Goal: Obtain resource: Obtain resource

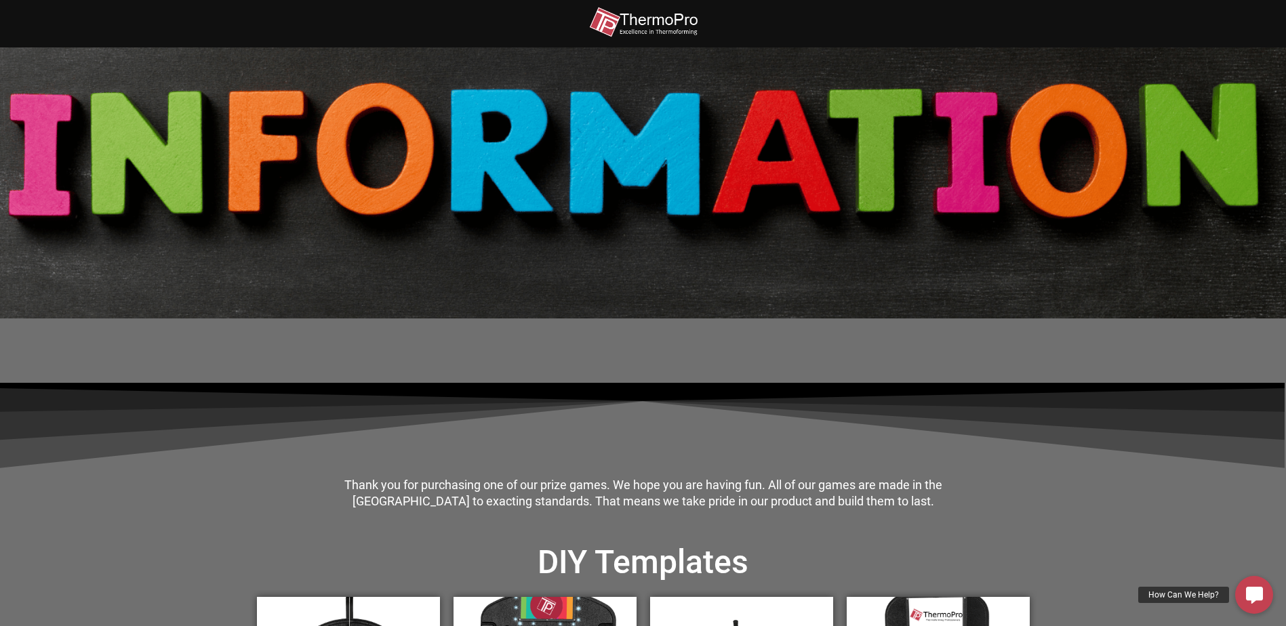
click at [718, 406] on icon at bounding box center [643, 425] width 1286 height 85
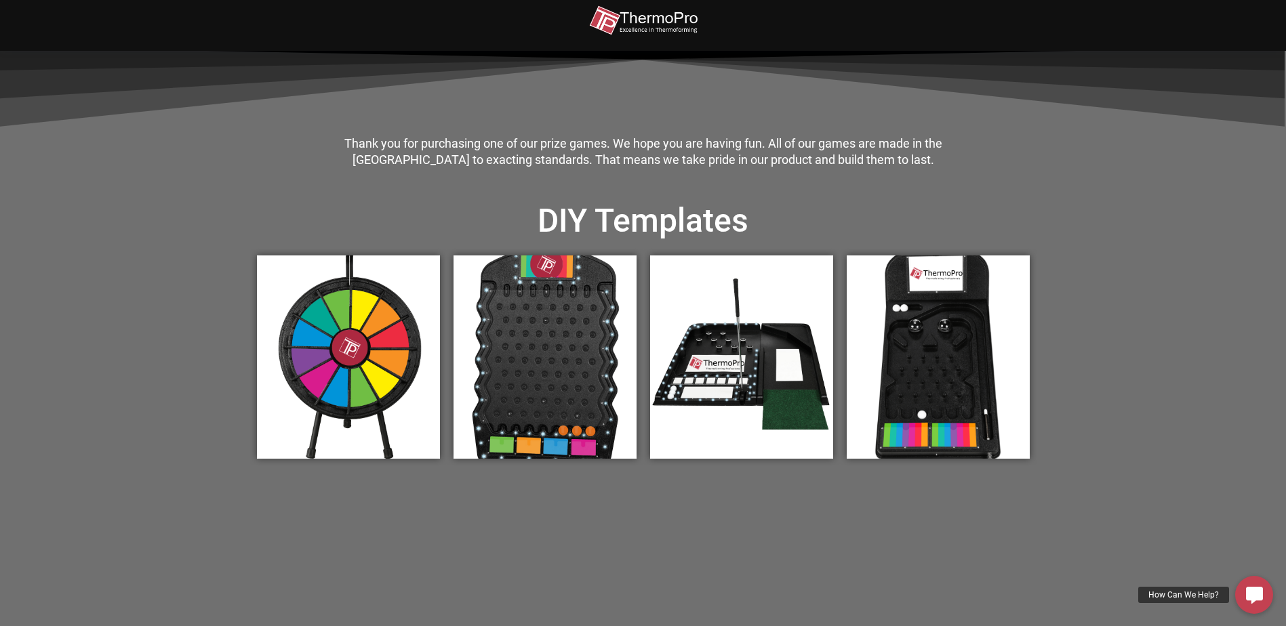
scroll to position [117, 0]
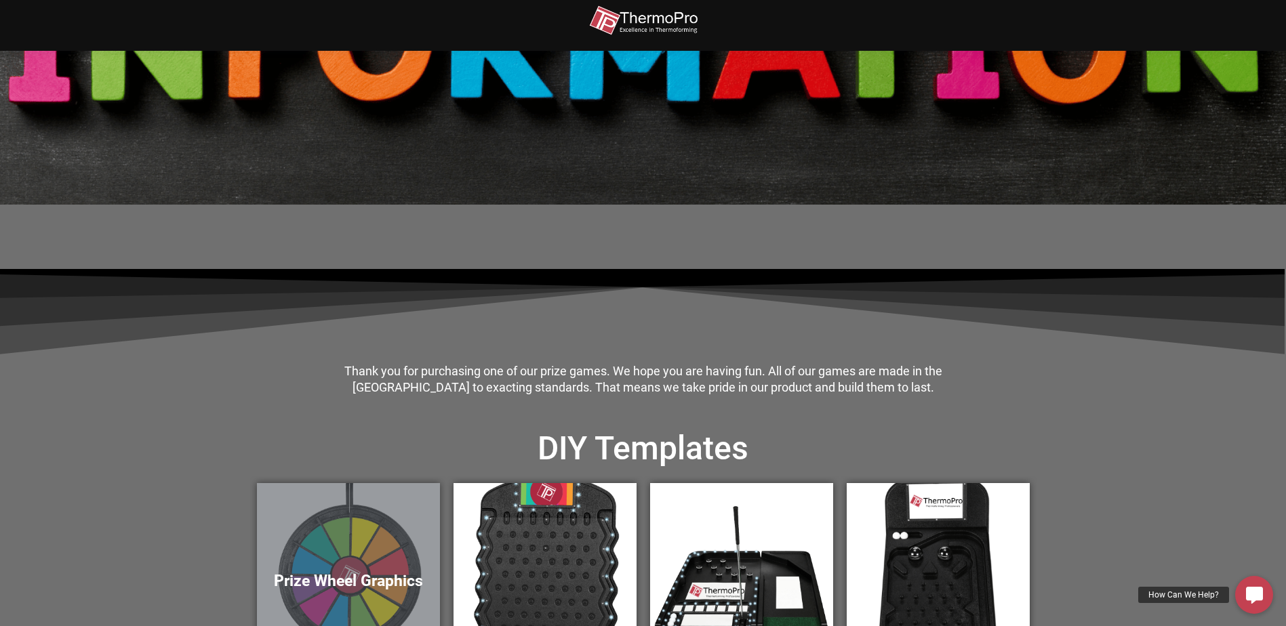
click at [298, 533] on div "Prize Wheel Graphics" at bounding box center [348, 584] width 183 height 203
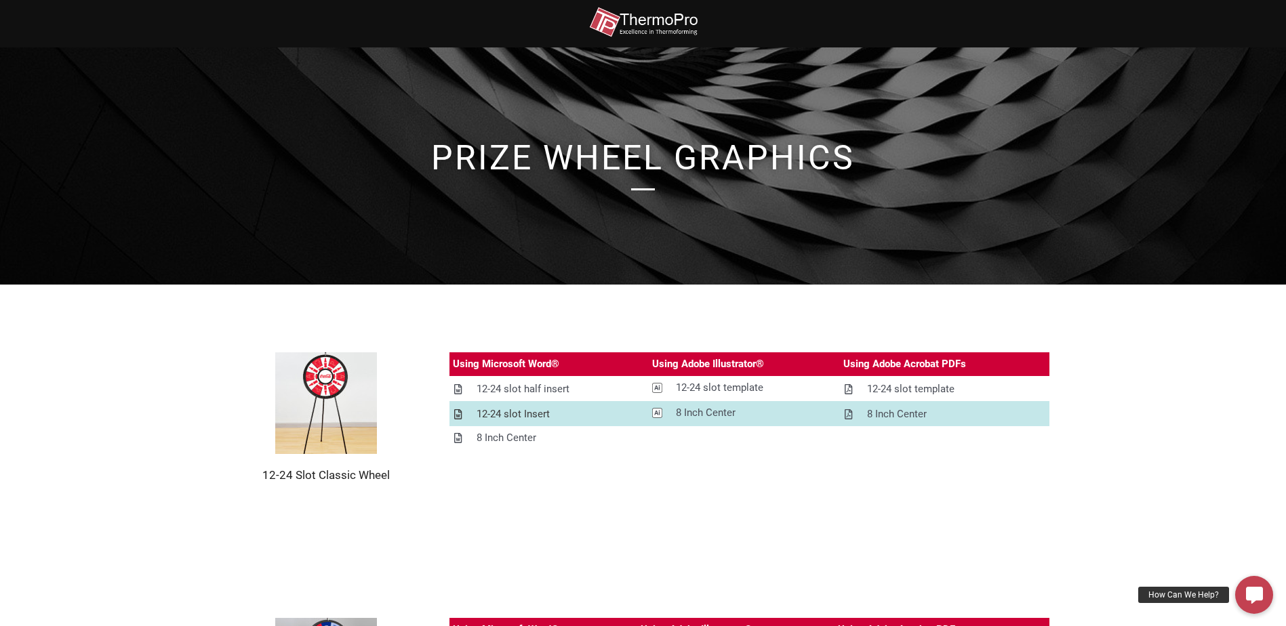
click at [504, 412] on div "12-24 slot Insert" at bounding box center [513, 414] width 73 height 17
click at [506, 390] on div "12-24 slot half insert" at bounding box center [523, 389] width 93 height 17
click at [705, 387] on div "12-24 slot template" at bounding box center [719, 388] width 87 height 17
click at [690, 534] on section "12-24 Slot Classic Wheel Using Microsoft Word® Using Adobe Illustrator® Using A…" at bounding box center [643, 418] width 1286 height 266
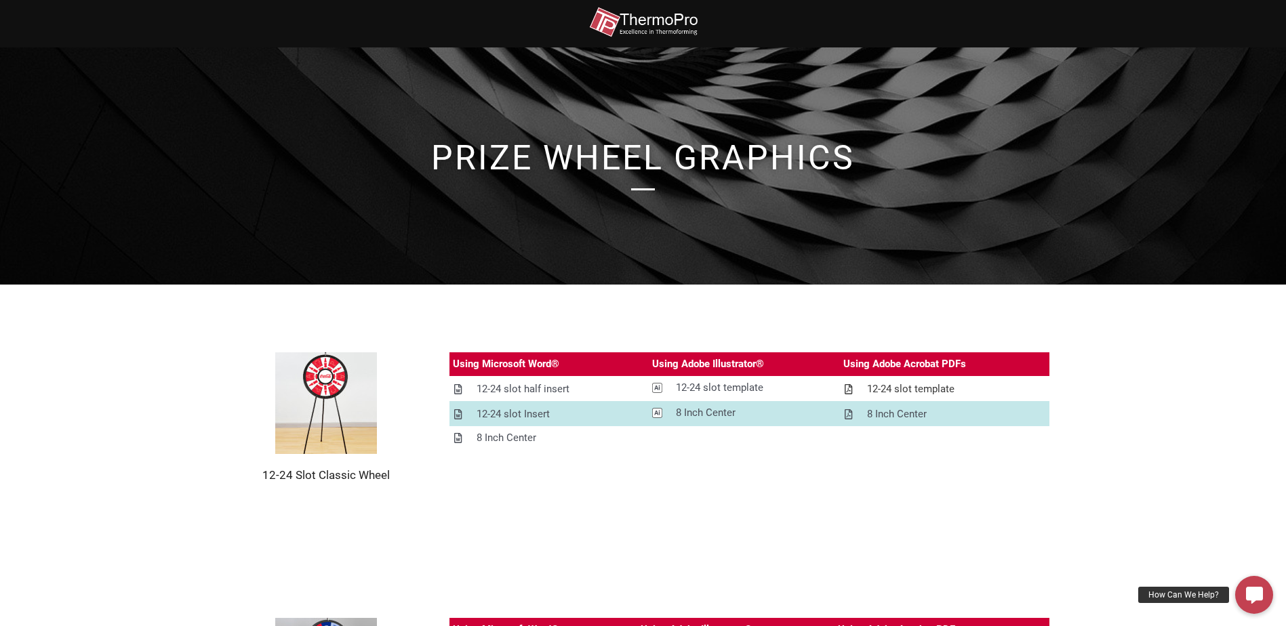
click at [887, 388] on div "12-24 slot template" at bounding box center [910, 389] width 87 height 17
